Goal: Find specific page/section: Find specific page/section

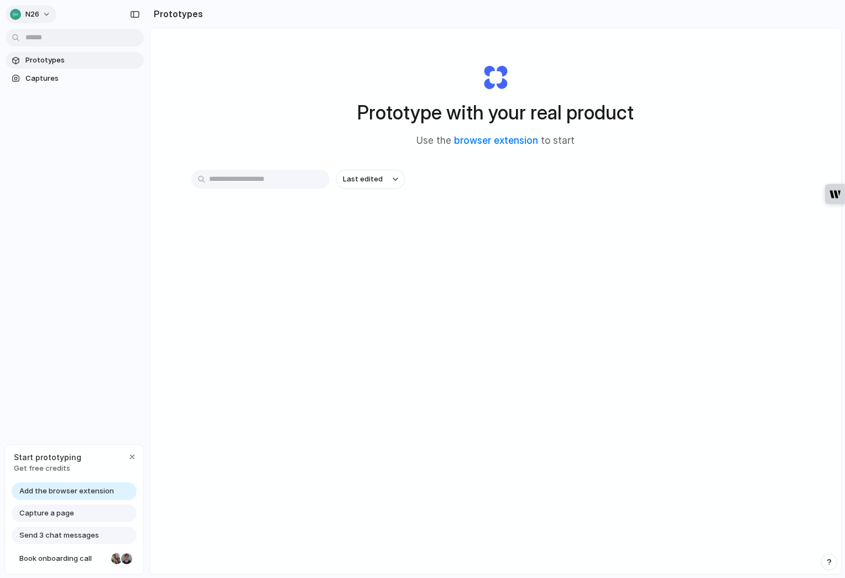
click at [45, 15] on button "N26" at bounding box center [31, 15] width 51 height 18
click at [72, 10] on div "Settings Invite members Change theme Sign out" at bounding box center [422, 289] width 845 height 578
click at [483, 142] on link "browser extension" at bounding box center [496, 140] width 84 height 11
